Goal: Task Accomplishment & Management: Manage account settings

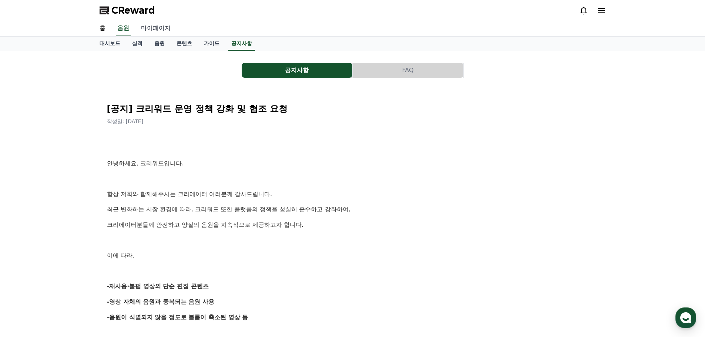
click at [160, 30] on link "마이페이지" at bounding box center [155, 29] width 41 height 16
select select "**********"
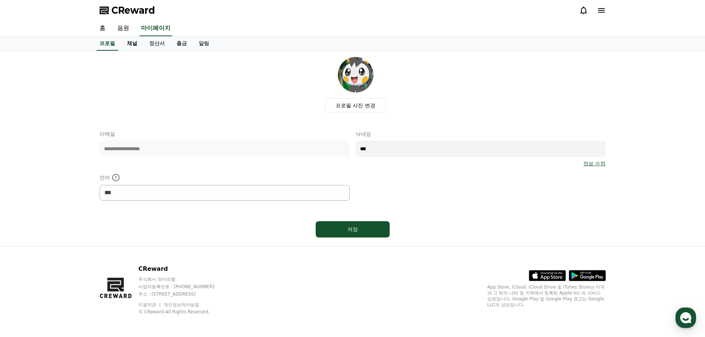
click at [135, 46] on link "채널" at bounding box center [132, 44] width 22 height 14
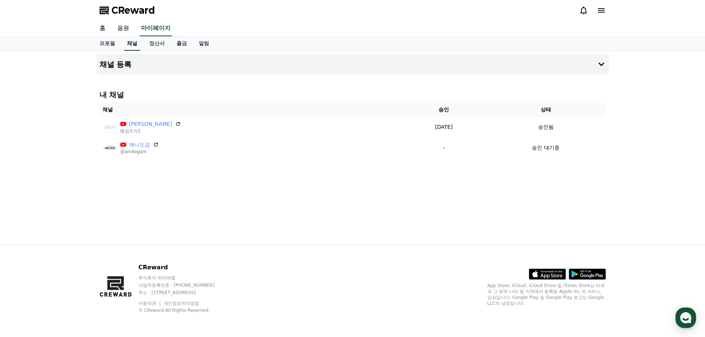
click at [135, 46] on link "채널" at bounding box center [132, 44] width 16 height 14
click at [300, 180] on div "채널 등록 내 채널 채널 승인 상태 [PERSON_NAME] @[PERSON_NAME]1 [DATE] 09-22 승인됨 애니도감 @anidog…" at bounding box center [353, 148] width 518 height 194
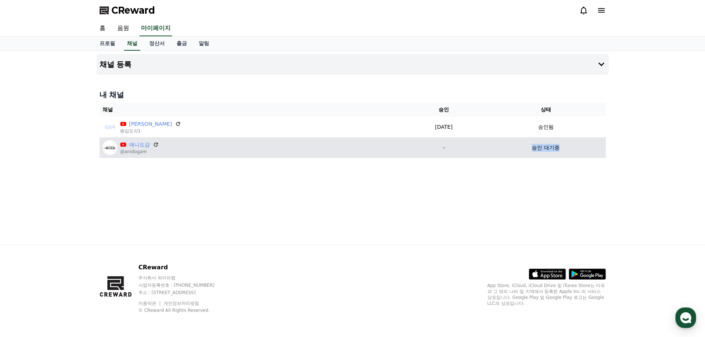
drag, startPoint x: 522, startPoint y: 148, endPoint x: 555, endPoint y: 150, distance: 33.4
click at [555, 150] on div "승인 대기중" at bounding box center [546, 148] width 114 height 8
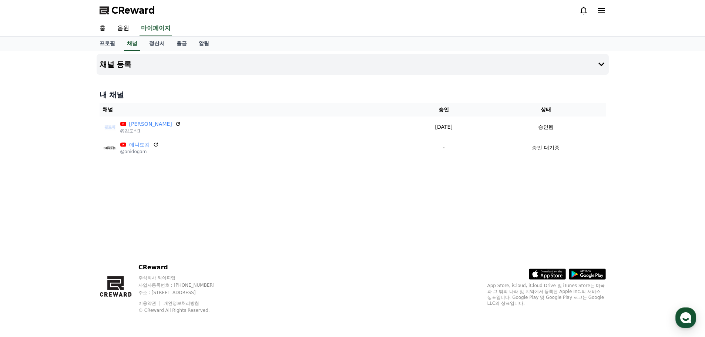
drag, startPoint x: 264, startPoint y: 180, endPoint x: 239, endPoint y: 172, distance: 26.0
click at [258, 180] on div "채널 등록 내 채널 채널 승인 상태 [PERSON_NAME] @[PERSON_NAME]1 [DATE] 09-22 승인됨 애니도감 @anidog…" at bounding box center [353, 148] width 518 height 194
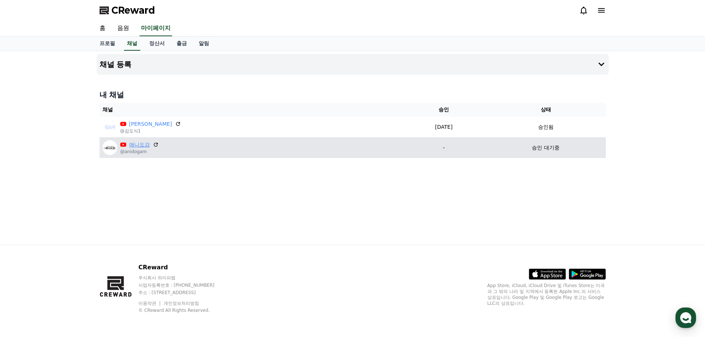
click at [135, 148] on link "애니도감" at bounding box center [139, 145] width 21 height 8
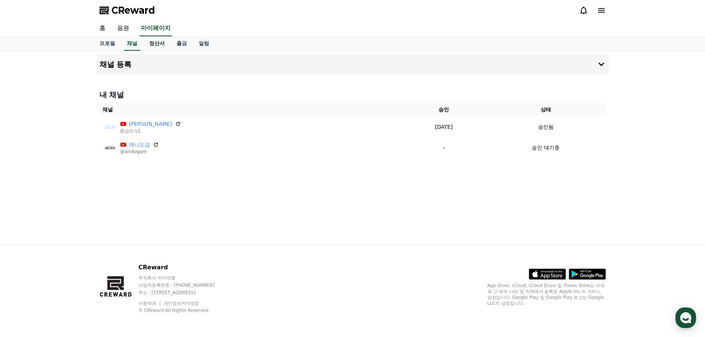
click at [157, 48] on link "정산서" at bounding box center [156, 44] width 27 height 14
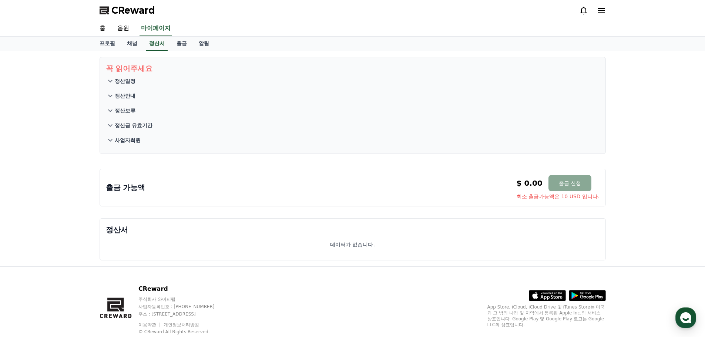
click at [131, 82] on p "정산일정" at bounding box center [125, 80] width 21 height 7
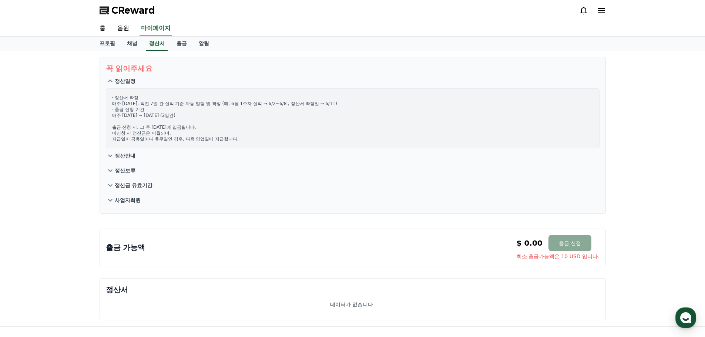
click at [130, 82] on p "정산일정" at bounding box center [125, 80] width 21 height 7
click at [176, 42] on link "출금" at bounding box center [182, 44] width 22 height 14
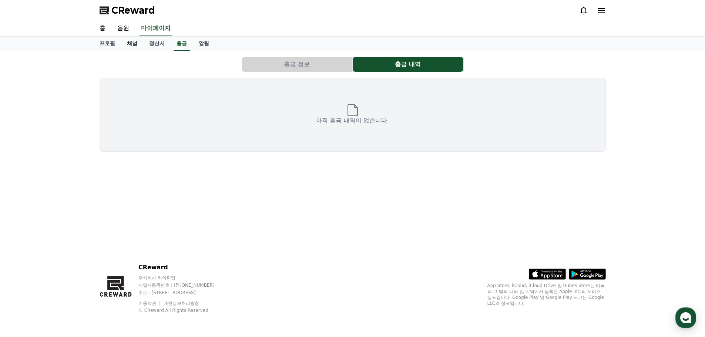
click at [133, 46] on link "채널" at bounding box center [132, 44] width 22 height 14
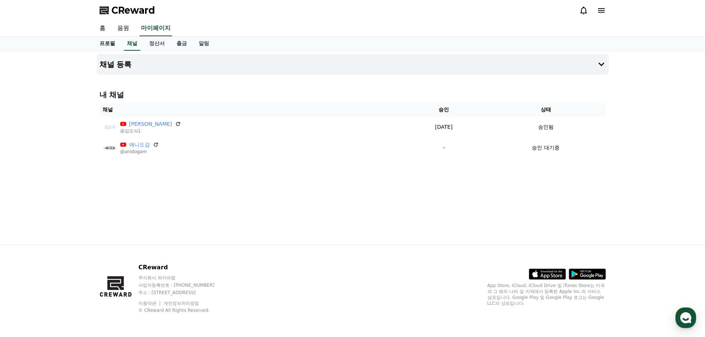
click at [107, 45] on link "프로필" at bounding box center [107, 44] width 27 height 14
select select "**********"
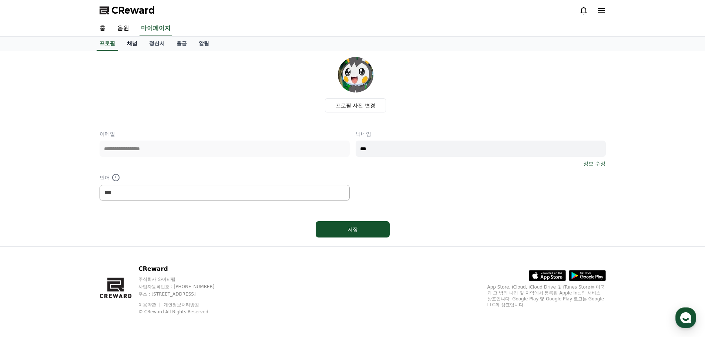
click at [133, 45] on link "채널" at bounding box center [132, 44] width 22 height 14
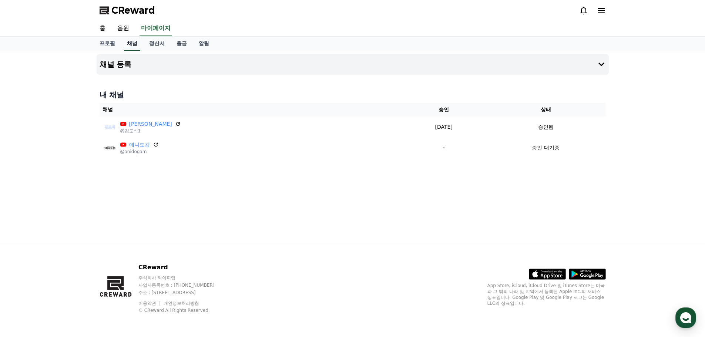
click at [133, 48] on link "채널" at bounding box center [132, 44] width 16 height 14
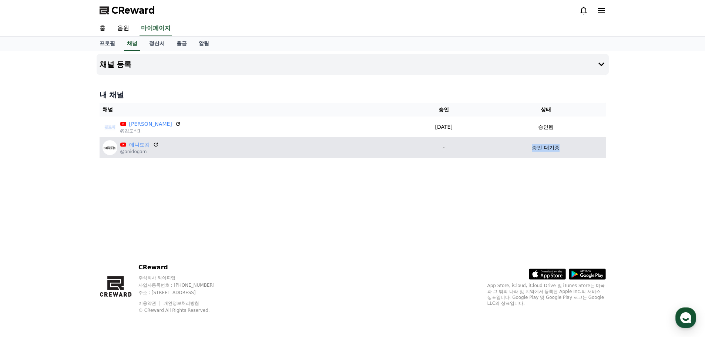
drag, startPoint x: 527, startPoint y: 147, endPoint x: 555, endPoint y: 146, distance: 28.2
click at [555, 146] on div "승인 대기중" at bounding box center [546, 148] width 114 height 8
drag, startPoint x: 554, startPoint y: 145, endPoint x: 516, endPoint y: 148, distance: 38.3
click at [516, 148] on div "승인 대기중" at bounding box center [546, 148] width 114 height 8
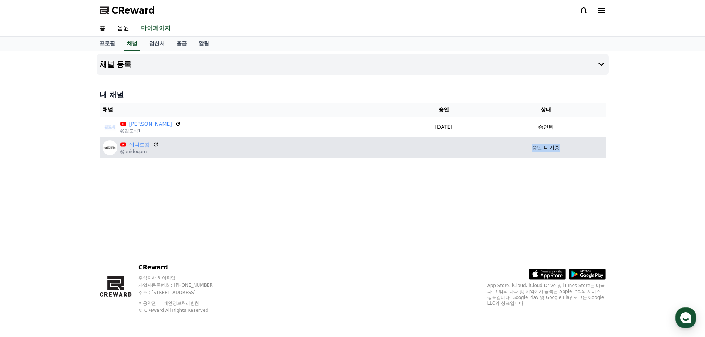
click at [515, 148] on div "승인 대기중" at bounding box center [546, 148] width 114 height 8
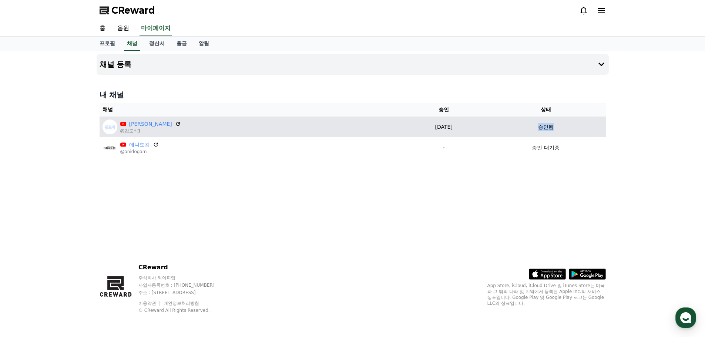
drag, startPoint x: 531, startPoint y: 127, endPoint x: 557, endPoint y: 127, distance: 25.5
click at [557, 127] on div "승인됨" at bounding box center [546, 127] width 114 height 8
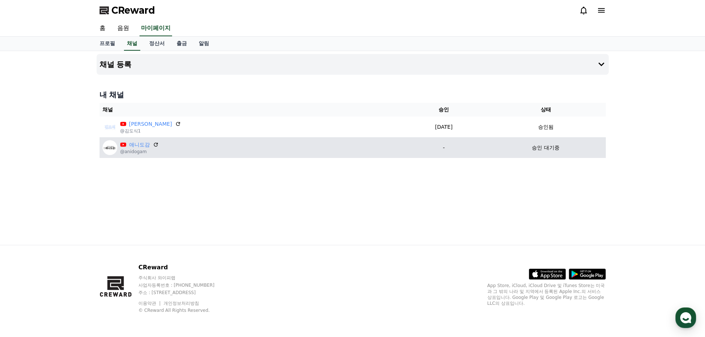
click at [547, 142] on td "승인 대기중" at bounding box center [546, 147] width 120 height 21
drag, startPoint x: 541, startPoint y: 142, endPoint x: 549, endPoint y: 141, distance: 8.6
click at [549, 141] on td "승인 대기중" at bounding box center [546, 147] width 120 height 21
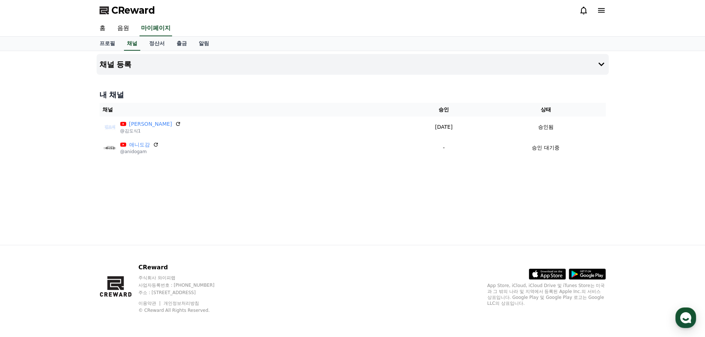
click at [268, 160] on div "내 채널 채널 승인 상태 김도식 @김도식1 2025-09-22 09-22 승인됨 애니도감 @anidogam - 승인 대기중" at bounding box center [353, 124] width 512 height 74
click at [108, 46] on link "프로필" at bounding box center [107, 44] width 27 height 14
select select "**********"
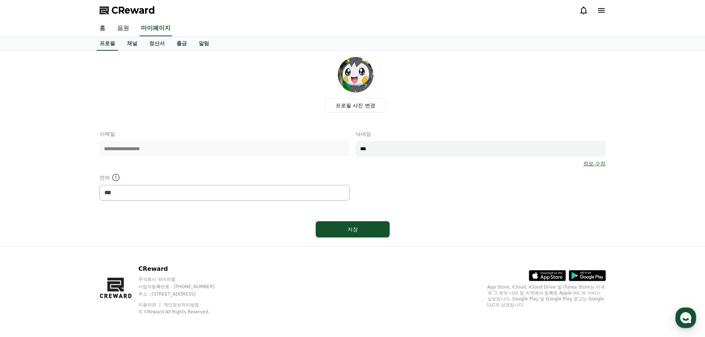
click at [114, 30] on link "음원" at bounding box center [123, 29] width 24 height 16
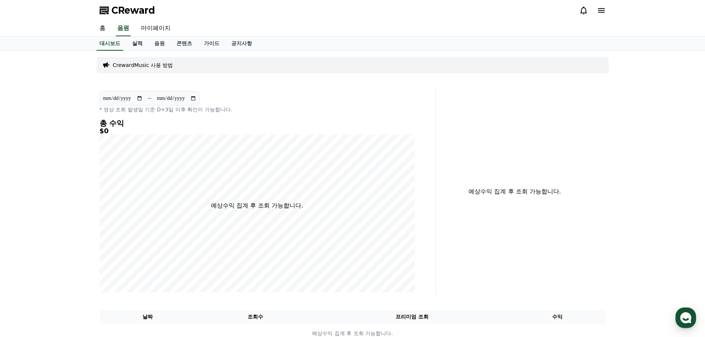
click at [127, 46] on link "실적" at bounding box center [137, 44] width 22 height 14
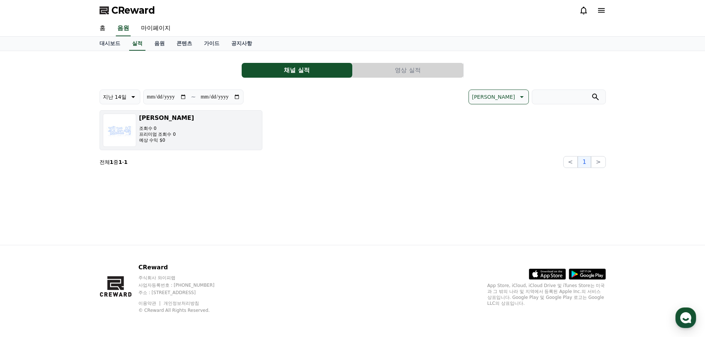
click at [163, 134] on p "프리미엄 조회수 0" at bounding box center [166, 134] width 55 height 6
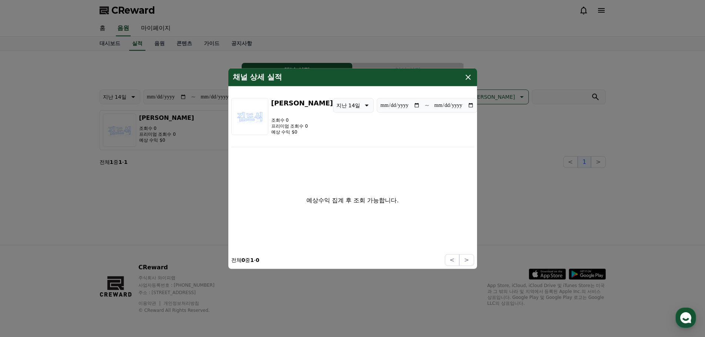
click at [470, 77] on icon "modal" at bounding box center [468, 77] width 9 height 9
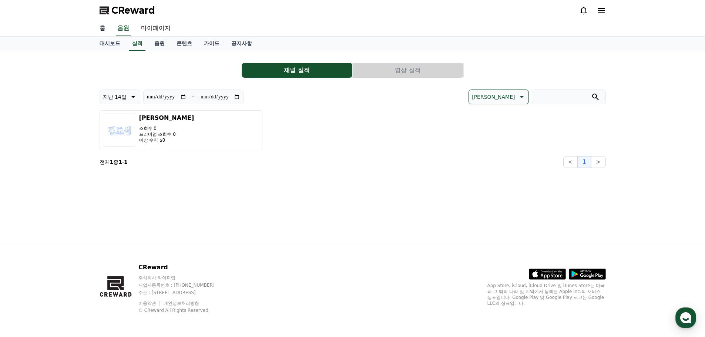
click at [110, 34] on link "홈" at bounding box center [103, 29] width 18 height 16
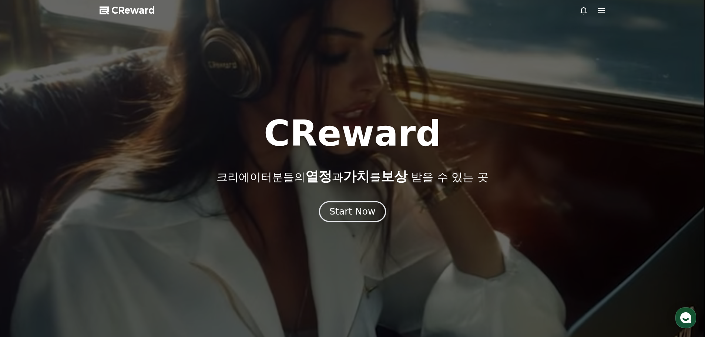
click at [370, 215] on div "Start Now" at bounding box center [352, 211] width 46 height 13
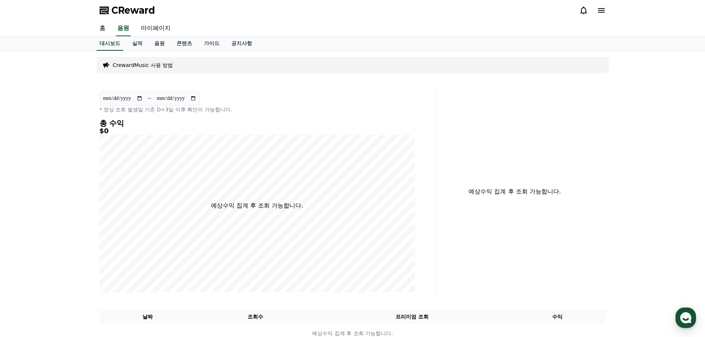
click at [58, 53] on div "**********" at bounding box center [352, 200] width 705 height 298
click at [161, 20] on div "CReward" at bounding box center [353, 10] width 518 height 21
click at [159, 29] on link "마이페이지" at bounding box center [155, 29] width 41 height 16
select select "**********"
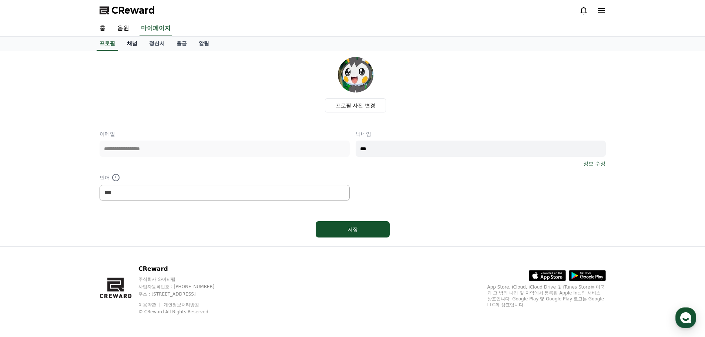
click at [133, 43] on link "채널" at bounding box center [132, 44] width 22 height 14
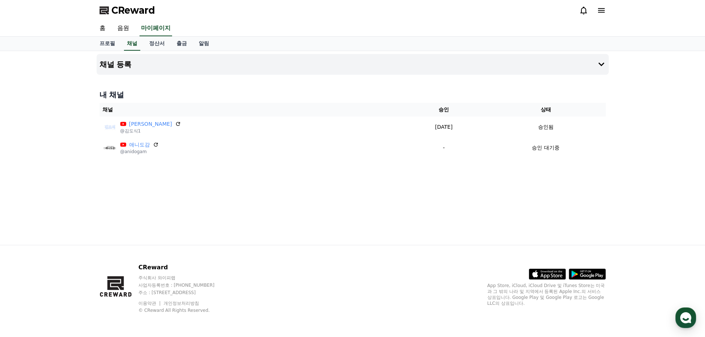
click at [44, 106] on div "채널 등록 내 채널 채널 승인 상태 김도식 @김도식1 2025-09-22 09-22 승인됨 애니도감 @anidogam - 승인 대기중" at bounding box center [352, 148] width 705 height 194
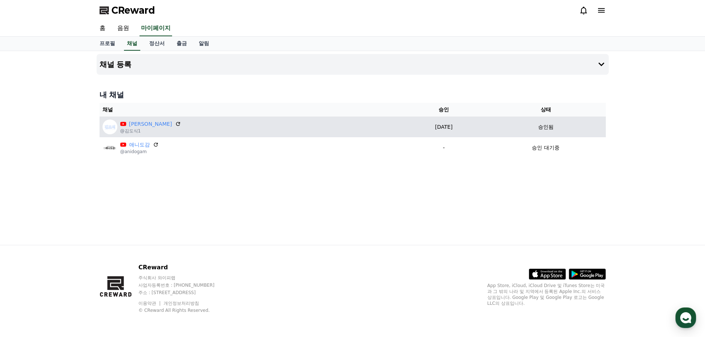
drag, startPoint x: 392, startPoint y: 130, endPoint x: 422, endPoint y: 128, distance: 30.1
click at [422, 128] on p "[DATE]" at bounding box center [444, 127] width 78 height 8
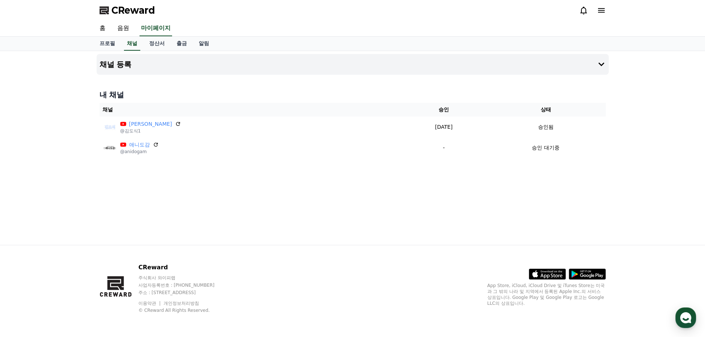
click at [495, 201] on div "채널 등록 내 채널 채널 승인 상태 [PERSON_NAME] @[PERSON_NAME]1 [DATE] 09-22 승인됨 애니도감 @anidog…" at bounding box center [353, 148] width 518 height 194
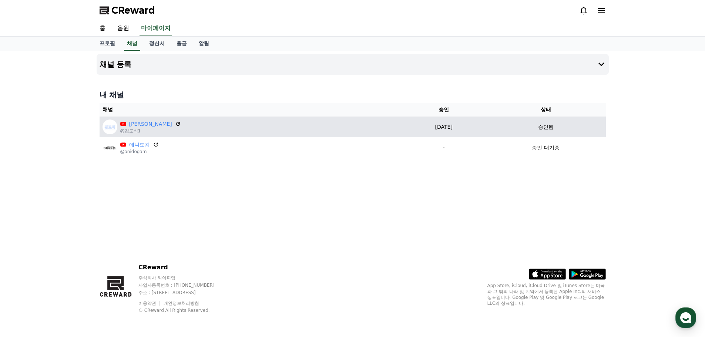
click at [402, 123] on td "[DATE] 09-22" at bounding box center [444, 127] width 84 height 21
drag, startPoint x: 395, startPoint y: 127, endPoint x: 421, endPoint y: 127, distance: 25.9
click at [421, 127] on p "[DATE]" at bounding box center [444, 127] width 78 height 8
drag, startPoint x: 427, startPoint y: 130, endPoint x: 396, endPoint y: 131, distance: 31.5
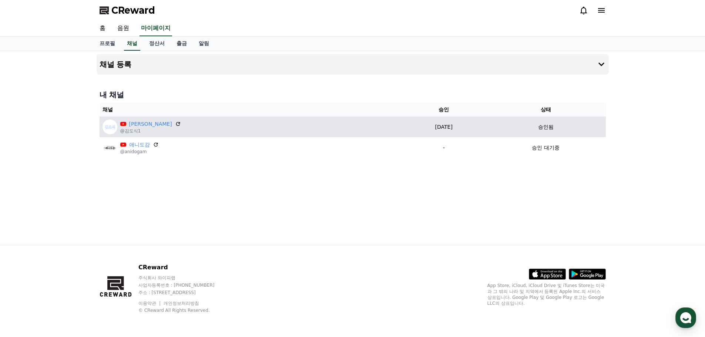
click at [405, 131] on p "[DATE]" at bounding box center [444, 127] width 78 height 8
drag, startPoint x: 396, startPoint y: 131, endPoint x: 417, endPoint y: 124, distance: 22.4
click at [417, 124] on p "[DATE]" at bounding box center [444, 127] width 78 height 8
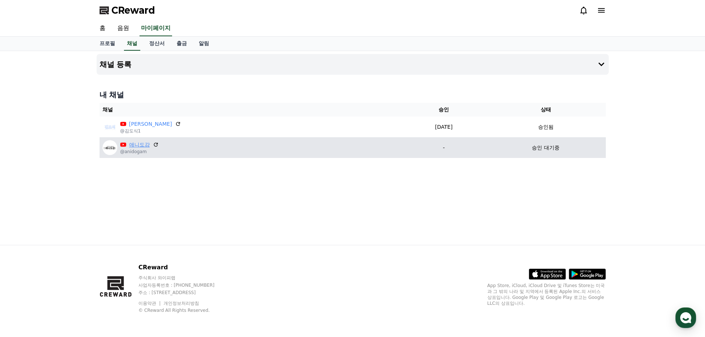
click at [142, 144] on link "애니도감" at bounding box center [139, 145] width 21 height 8
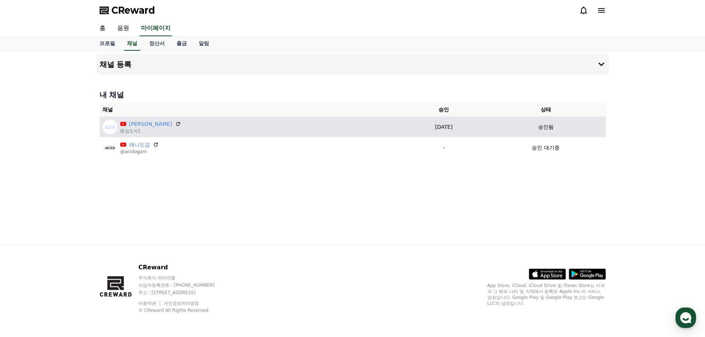
drag, startPoint x: 410, startPoint y: 127, endPoint x: 423, endPoint y: 126, distance: 12.7
click at [423, 126] on p "[DATE]" at bounding box center [444, 127] width 78 height 8
drag, startPoint x: 427, startPoint y: 126, endPoint x: 411, endPoint y: 126, distance: 15.9
click at [411, 126] on p "[DATE]" at bounding box center [444, 127] width 78 height 8
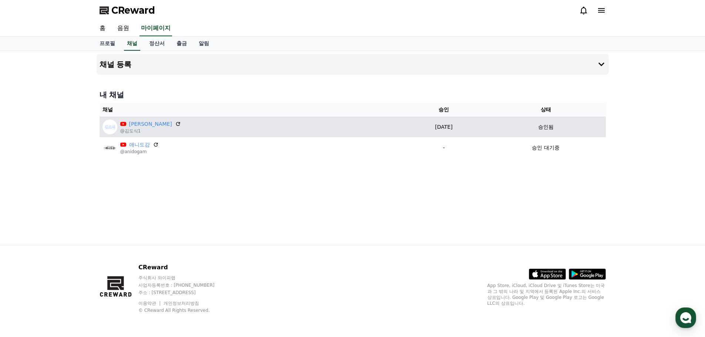
click at [411, 126] on p "[DATE]" at bounding box center [444, 127] width 78 height 8
drag, startPoint x: 411, startPoint y: 126, endPoint x: 427, endPoint y: 127, distance: 16.7
click at [427, 127] on p "[DATE]" at bounding box center [444, 127] width 78 height 8
drag, startPoint x: 427, startPoint y: 127, endPoint x: 412, endPoint y: 127, distance: 15.9
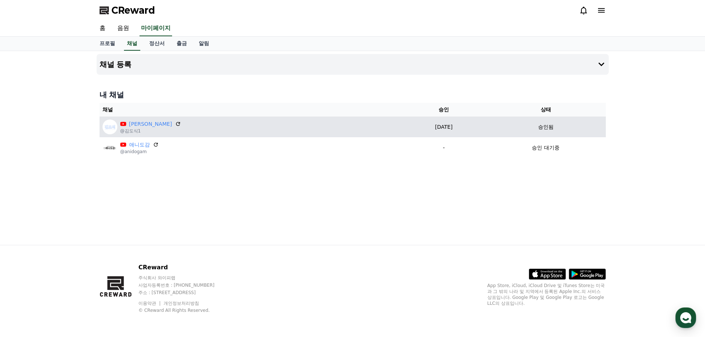
click at [412, 127] on p "[DATE]" at bounding box center [444, 127] width 78 height 8
drag, startPoint x: 412, startPoint y: 127, endPoint x: 416, endPoint y: 127, distance: 4.5
click at [416, 127] on p "[DATE]" at bounding box center [444, 127] width 78 height 8
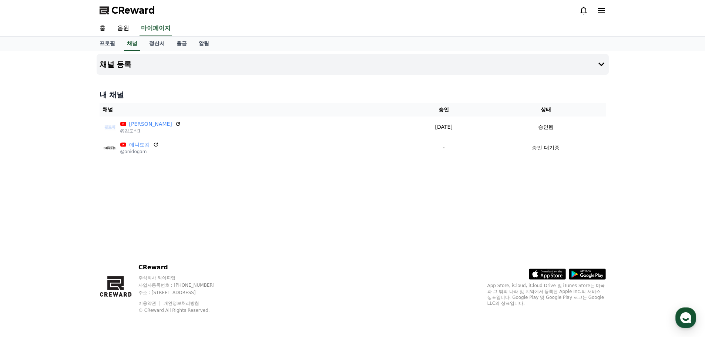
click at [583, 12] on icon at bounding box center [583, 10] width 9 height 9
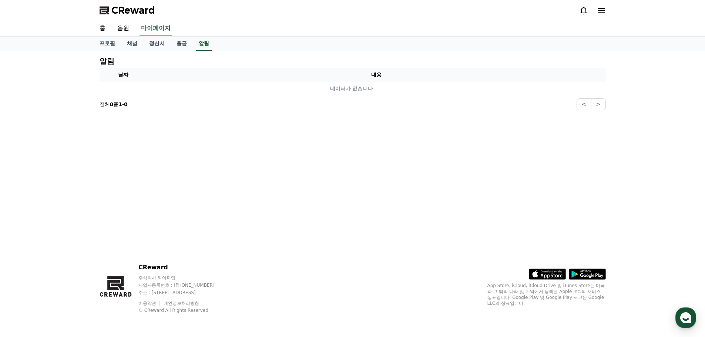
click at [583, 12] on icon at bounding box center [583, 10] width 9 height 9
click at [115, 26] on link "음원" at bounding box center [123, 29] width 24 height 16
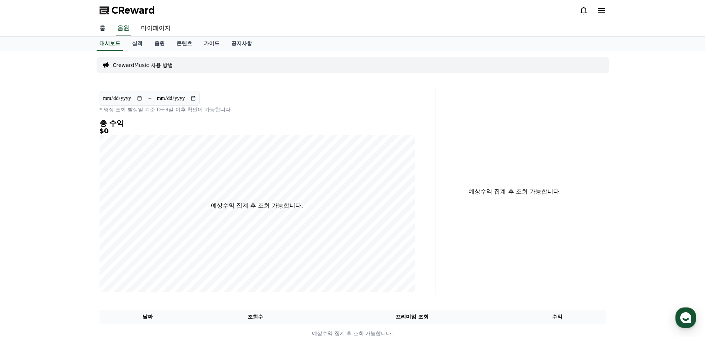
click at [100, 26] on link "홈" at bounding box center [103, 29] width 18 height 16
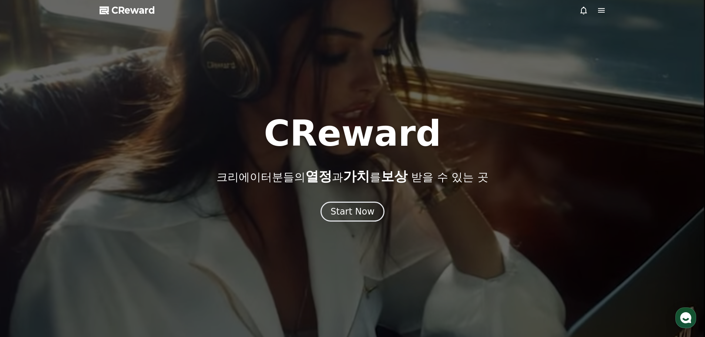
click at [584, 8] on icon at bounding box center [583, 11] width 7 height 8
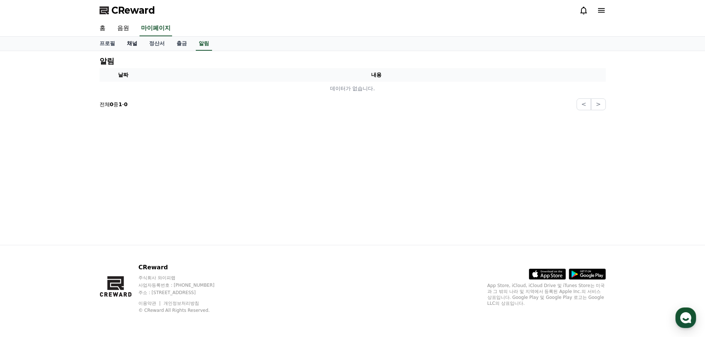
click at [132, 45] on link "채널" at bounding box center [132, 44] width 22 height 14
